Goal: Information Seeking & Learning: Check status

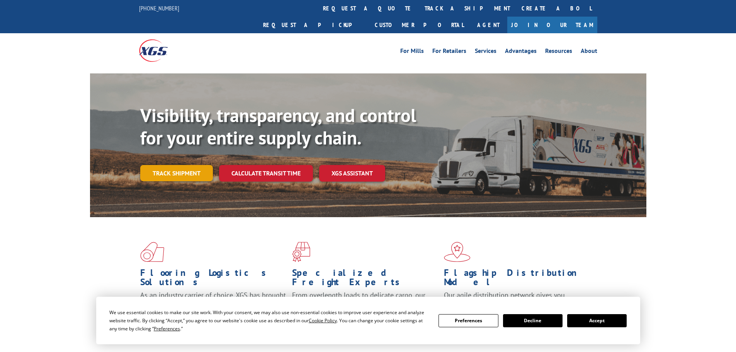
click at [167, 165] on link "Track shipment" at bounding box center [176, 173] width 73 height 16
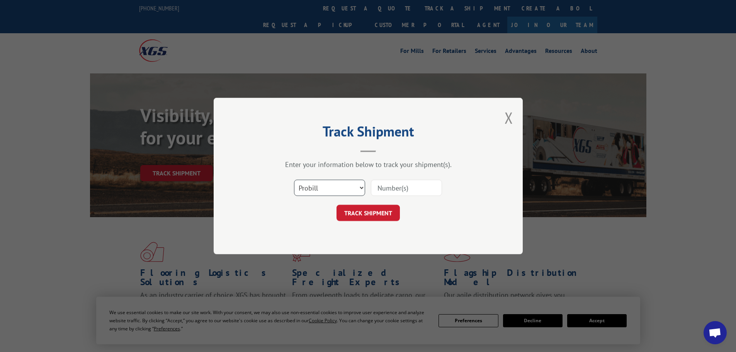
click at [300, 188] on select "Select category... Probill BOL PO" at bounding box center [329, 188] width 71 height 16
select select "po"
click at [294, 180] on select "Select category... Probill BOL PO" at bounding box center [329, 188] width 71 height 16
click at [373, 187] on input at bounding box center [406, 188] width 71 height 16
paste input "13504417"
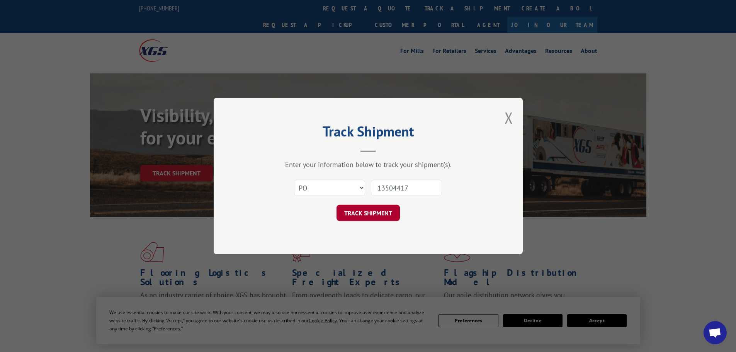
type input "13504417"
click at [375, 212] on button "TRACK SHIPMENT" at bounding box center [368, 213] width 63 height 16
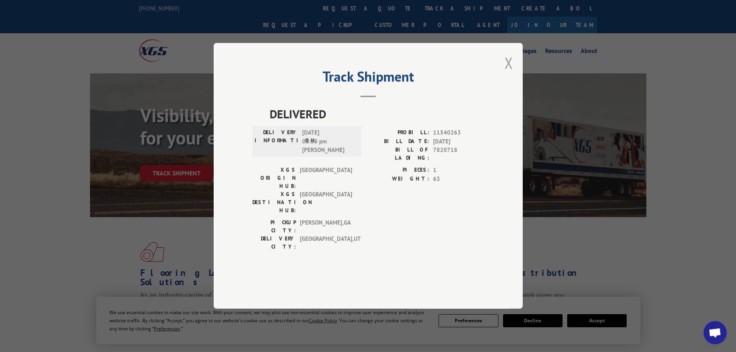
click at [508, 73] on button "Close modal" at bounding box center [509, 63] width 9 height 20
